Goal: Check status: Check status

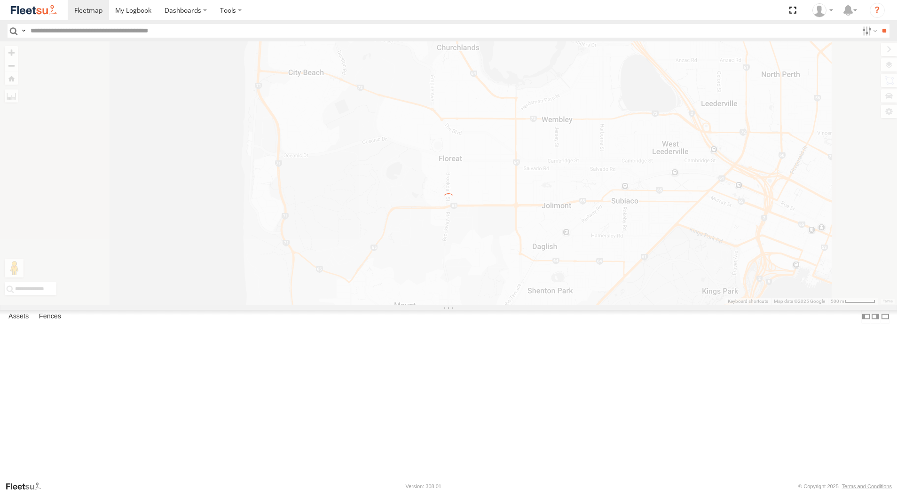
select select "**********"
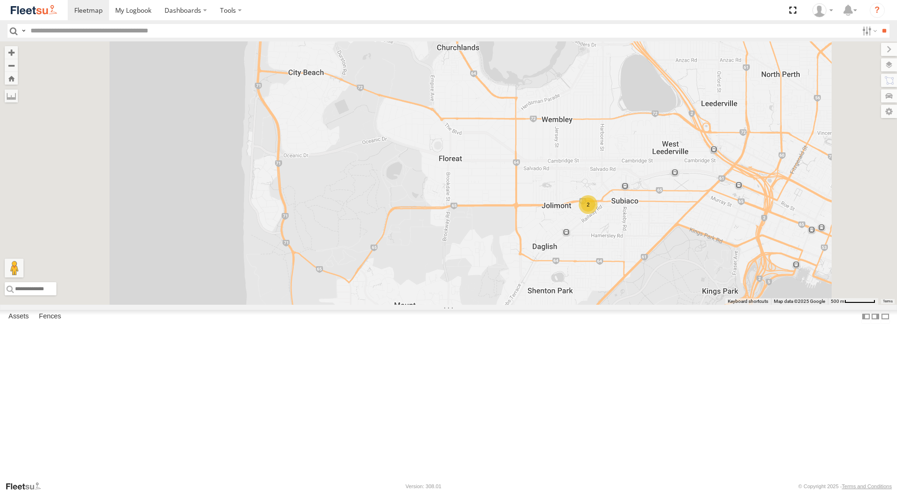
click at [0, 0] on div "[PERSON_NAME] - 1GOI926 - 0475 377 301" at bounding box center [0, 0] width 0 height 0
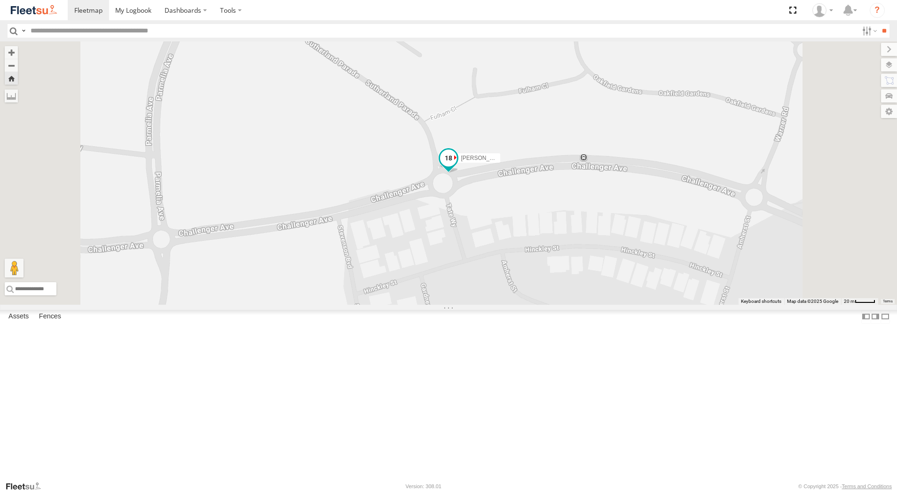
click at [457, 166] on span at bounding box center [448, 157] width 17 height 17
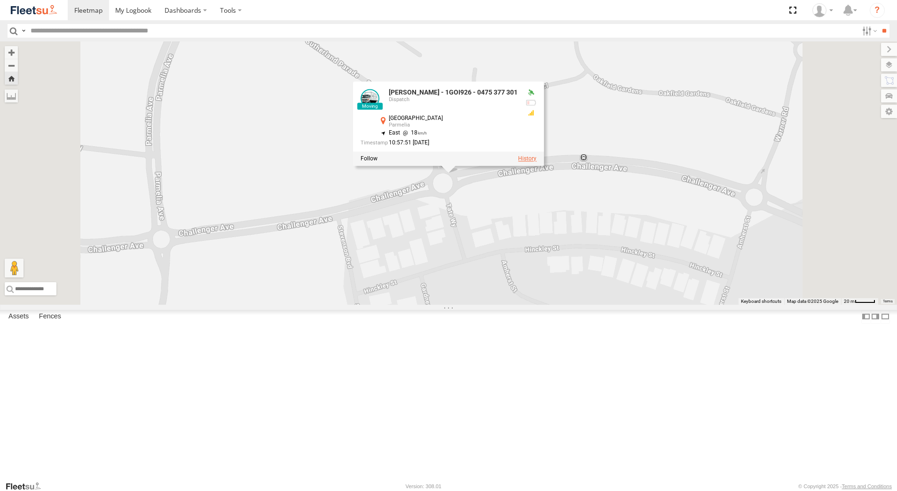
click at [536, 162] on label at bounding box center [527, 159] width 18 height 7
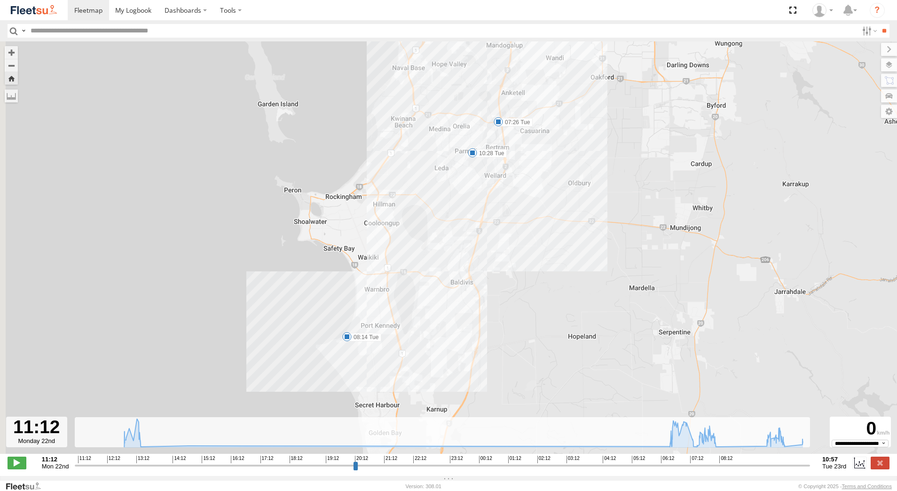
drag, startPoint x: 468, startPoint y: 376, endPoint x: 492, endPoint y: 275, distance: 103.5
click at [492, 275] on div "[PERSON_NAME] - 1GOI926 - 0475 377 301 13:14 Mon 07:26 Tue 08:14 Tue 10:28 Tue" at bounding box center [448, 252] width 897 height 422
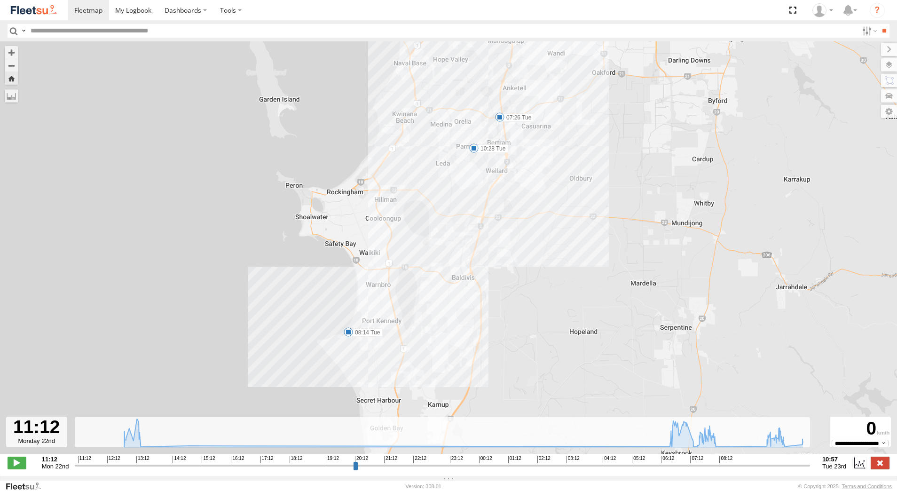
click at [883, 467] on label at bounding box center [879, 462] width 19 height 12
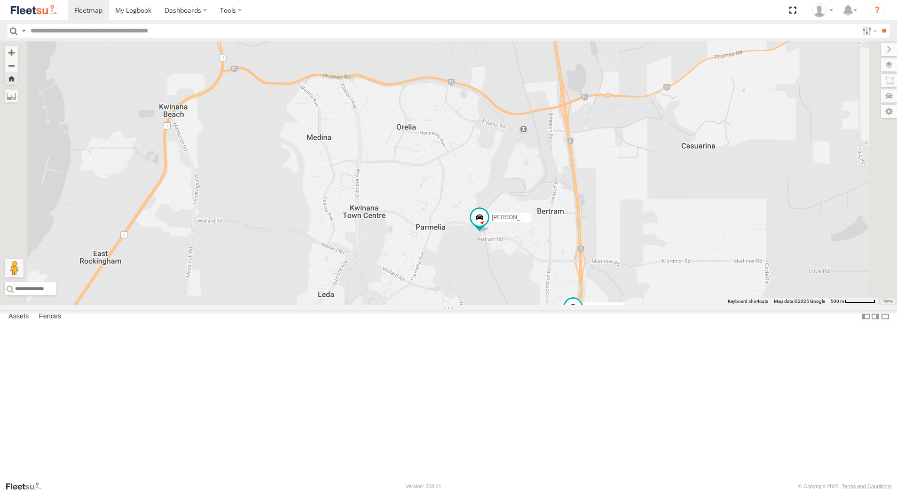
click at [0, 0] on div "[PERSON_NAME] - 1GOI925 -" at bounding box center [0, 0] width 0 height 0
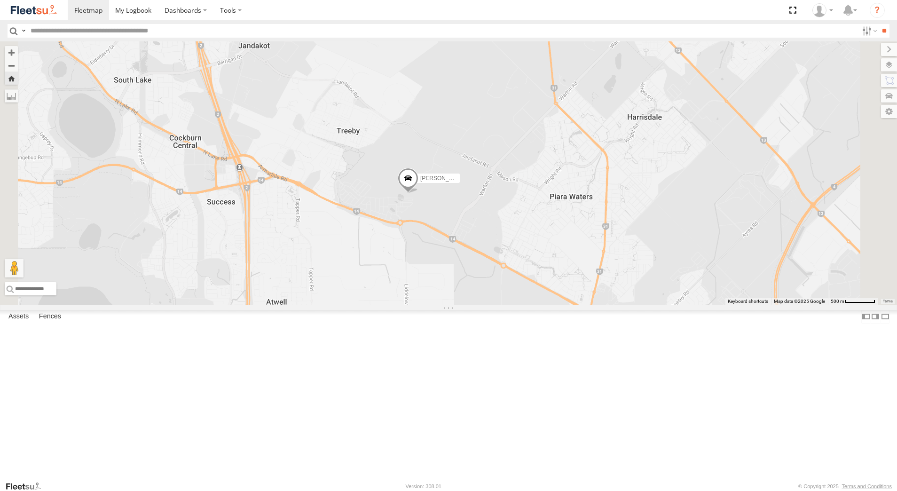
click at [418, 193] on span at bounding box center [408, 180] width 21 height 25
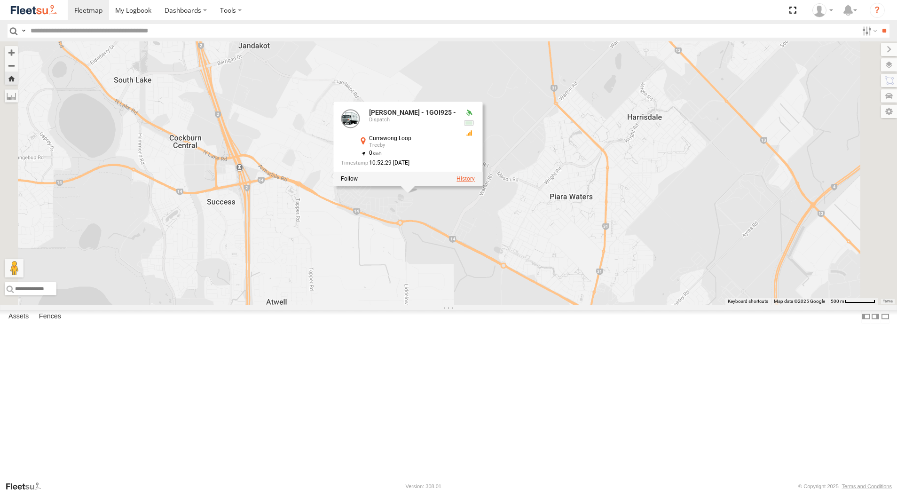
click at [475, 182] on label at bounding box center [465, 179] width 18 height 7
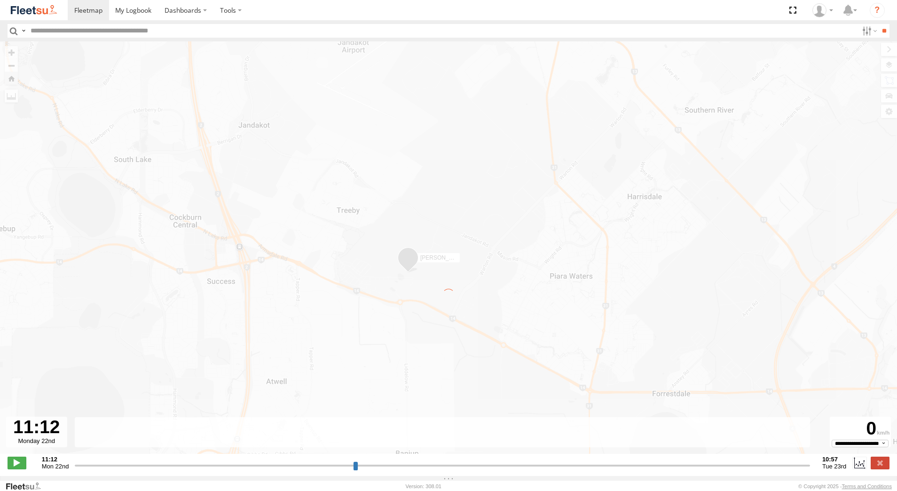
type input "**********"
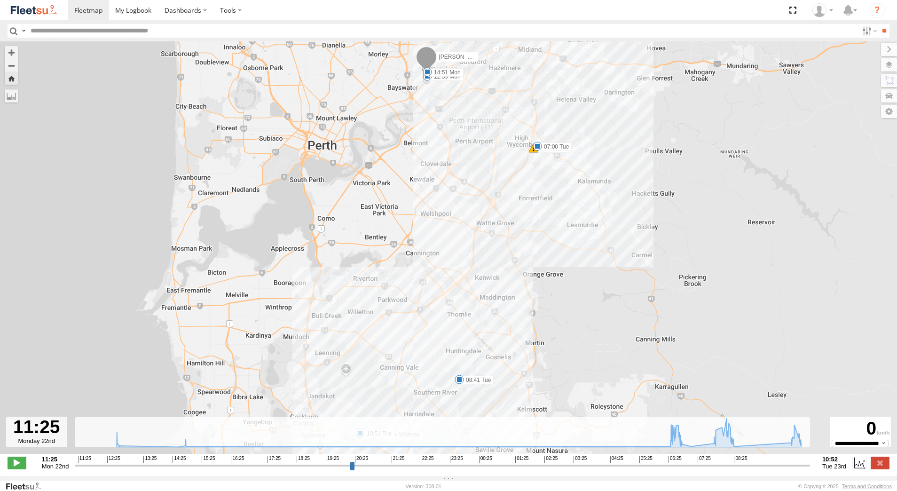
click at [460, 379] on span at bounding box center [458, 379] width 9 height 9
click at [500, 396] on div "[PERSON_NAME] - 1GOI925 - 12:39 Mon 14:51 Mon 06:54 Tue 07:00 Tue 08:41 Tue 10:…" at bounding box center [448, 252] width 897 height 422
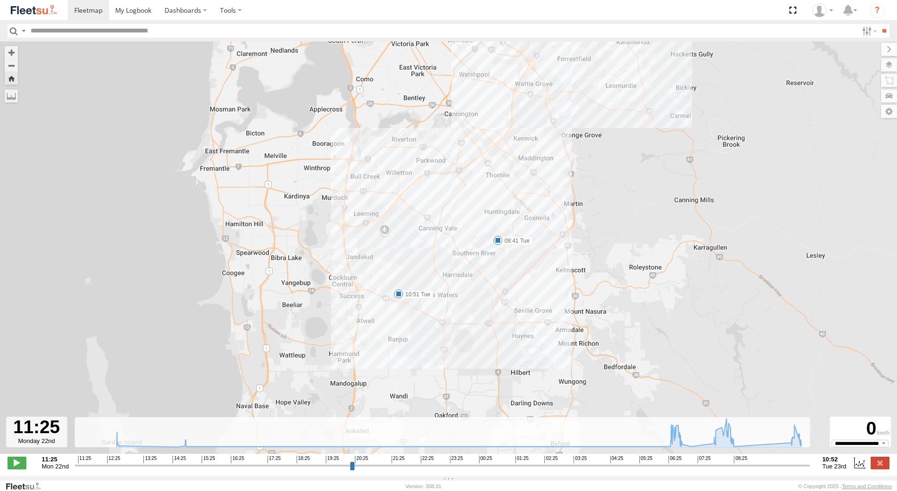
drag, startPoint x: 460, startPoint y: 399, endPoint x: 498, endPoint y: 254, distance: 150.6
click at [498, 254] on div "[PERSON_NAME] - 1GOI925 - 12:39 Mon 14:51 Mon 06:54 Tue 07:00 Tue 08:41 Tue 10:…" at bounding box center [448, 252] width 897 height 422
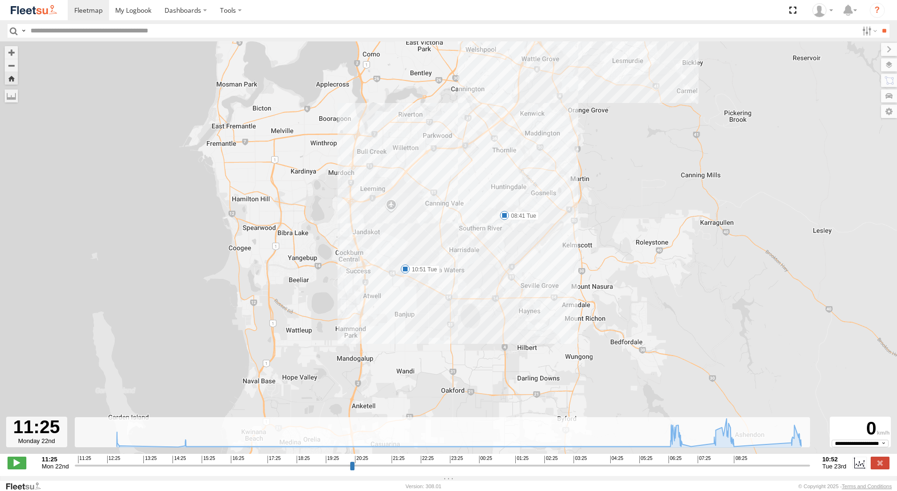
click at [405, 273] on span at bounding box center [404, 268] width 9 height 9
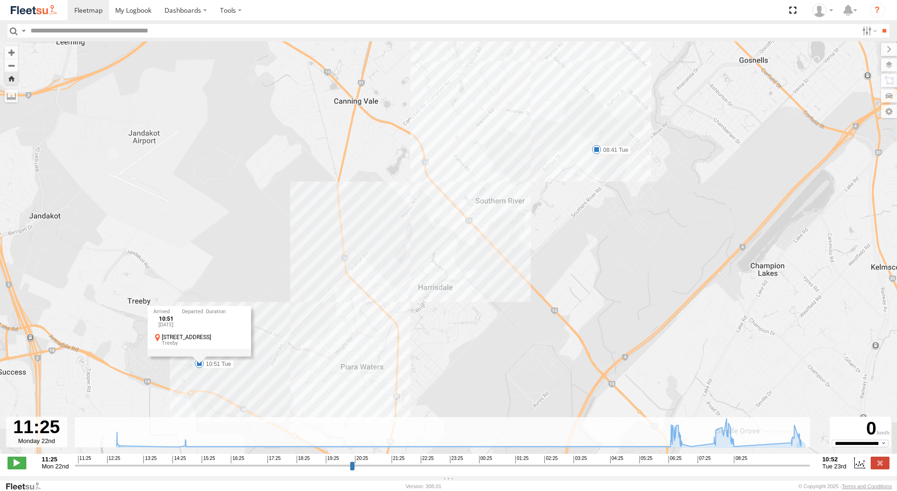
drag, startPoint x: 646, startPoint y: 170, endPoint x: 517, endPoint y: 329, distance: 204.5
click at [517, 329] on div "[PERSON_NAME] - 1GOI925 - 12:39 Mon 14:51 Mon 06:54 Tue 07:00 Tue 08:41 Tue 10:…" at bounding box center [448, 252] width 897 height 422
click at [596, 155] on span at bounding box center [595, 150] width 9 height 9
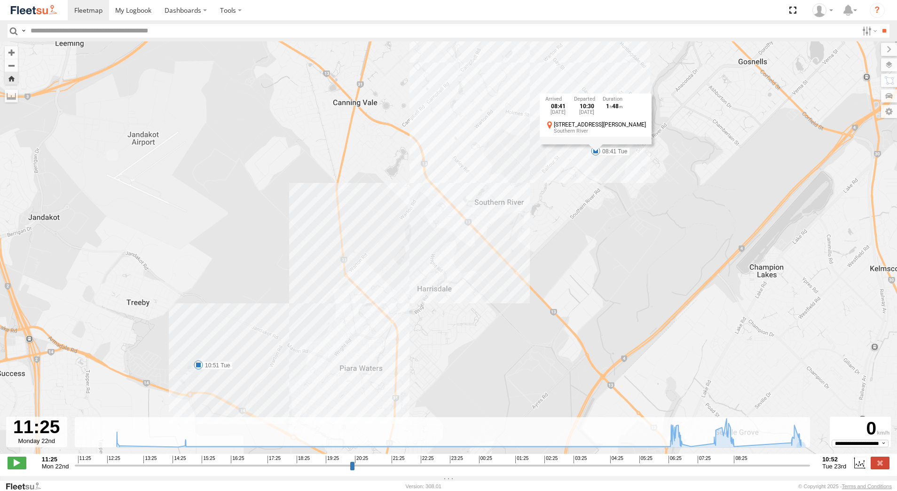
click at [529, 238] on div "[PERSON_NAME] - 1GOI925 - 12:39 Mon 14:51 Mon 06:54 Tue 07:00 Tue 08:41 Tue 10:…" at bounding box center [448, 252] width 897 height 422
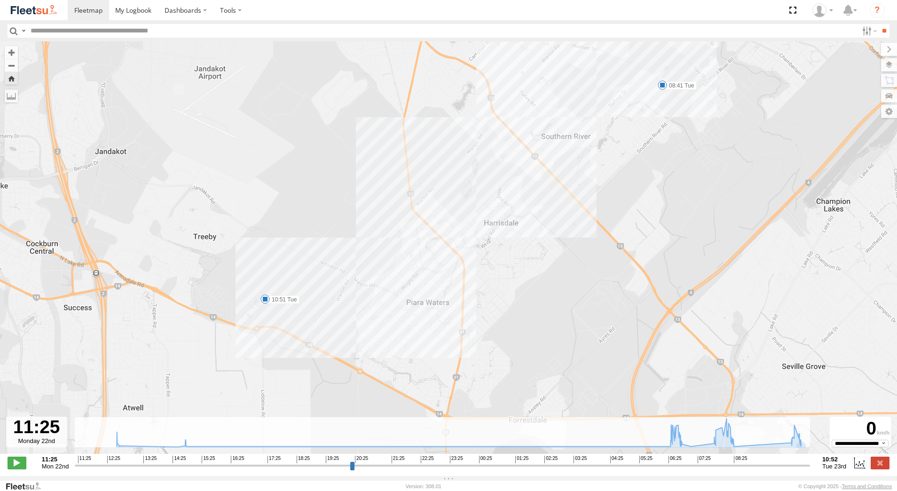
drag, startPoint x: 473, startPoint y: 274, endPoint x: 546, endPoint y: 203, distance: 102.0
click at [546, 203] on div "[PERSON_NAME] - 1GOI925 - 12:39 Mon 14:51 Mon 06:54 Tue 07:00 Tue 08:41 Tue 10:…" at bounding box center [448, 252] width 897 height 422
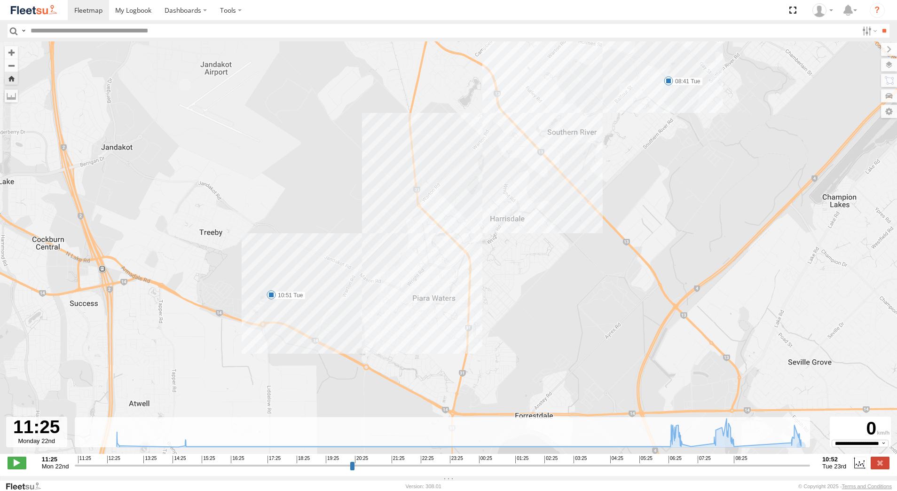
drag, startPoint x: 884, startPoint y: 466, endPoint x: 825, endPoint y: 443, distance: 63.7
click at [883, 466] on label at bounding box center [879, 462] width 19 height 12
